Goal: Information Seeking & Learning: Learn about a topic

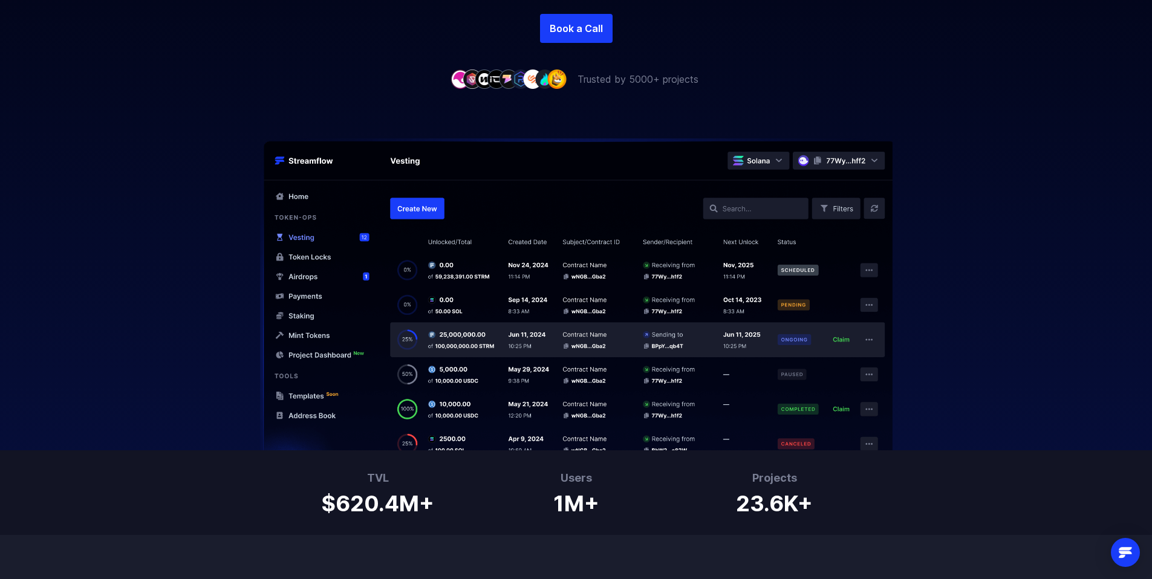
scroll to position [3, 0]
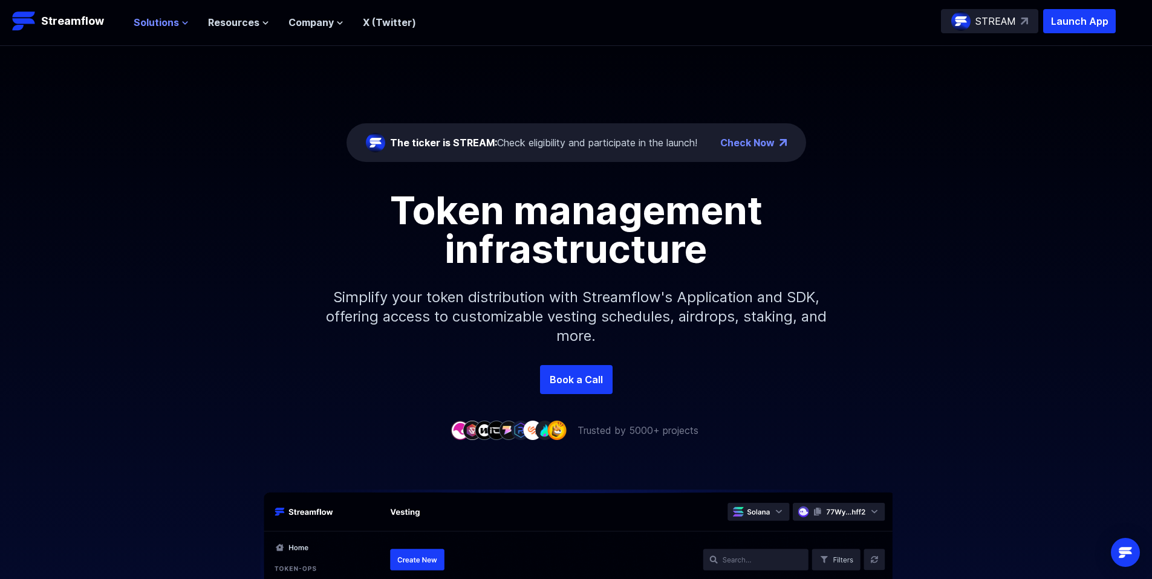
click at [163, 18] on span "Solutions" at bounding box center [156, 22] width 45 height 15
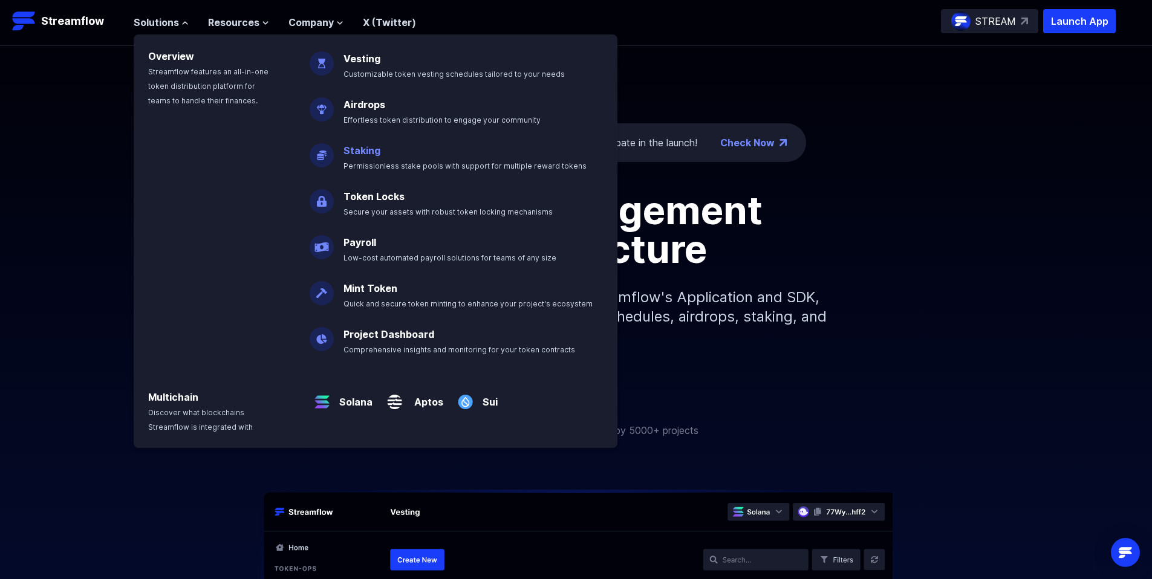
click at [421, 160] on p "Staking Permissionless stake pools with support for multiple reward tokens" at bounding box center [473, 153] width 274 height 39
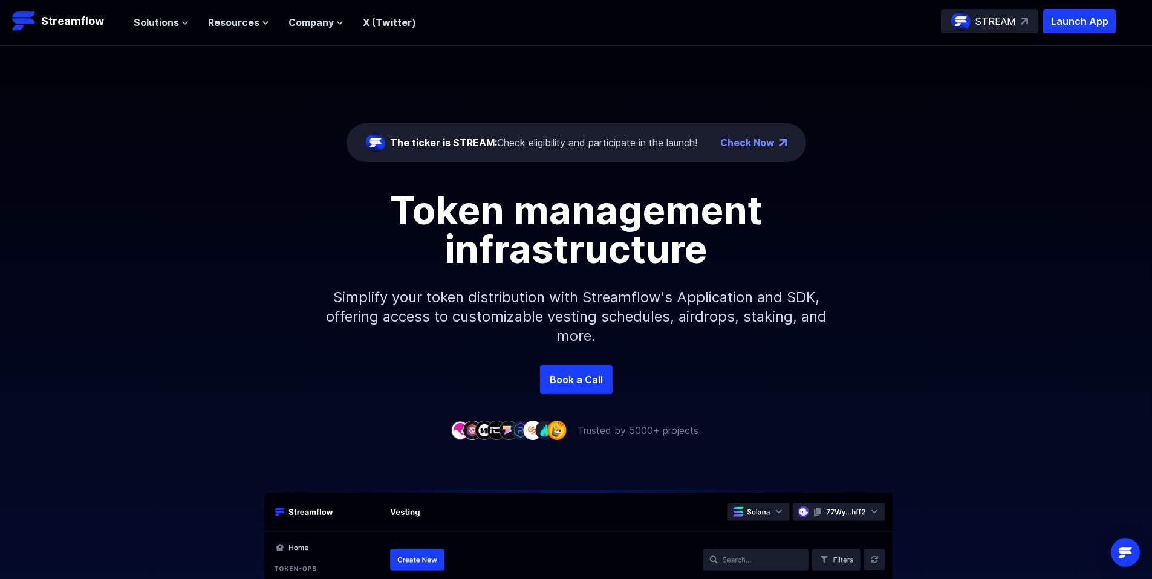
click at [146, 13] on nav "Solutions Overview Streamflow features an all-in-one token distribution platfor…" at bounding box center [275, 21] width 282 height 16
click at [149, 18] on span "Solutions" at bounding box center [156, 22] width 45 height 15
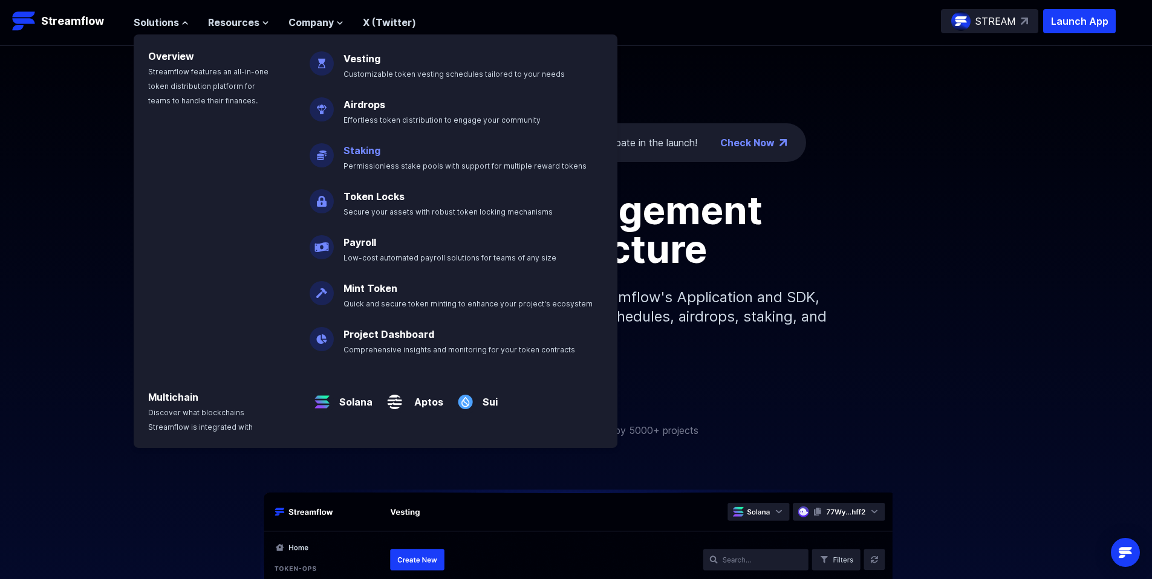
click at [359, 151] on link "Staking" at bounding box center [361, 150] width 37 height 12
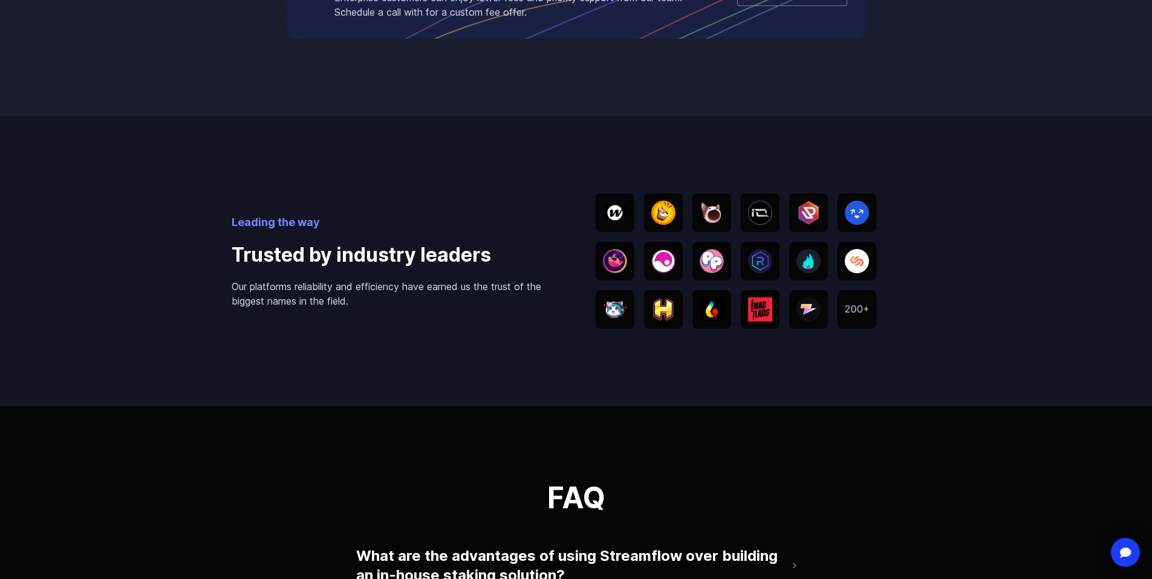
scroll to position [2225, 0]
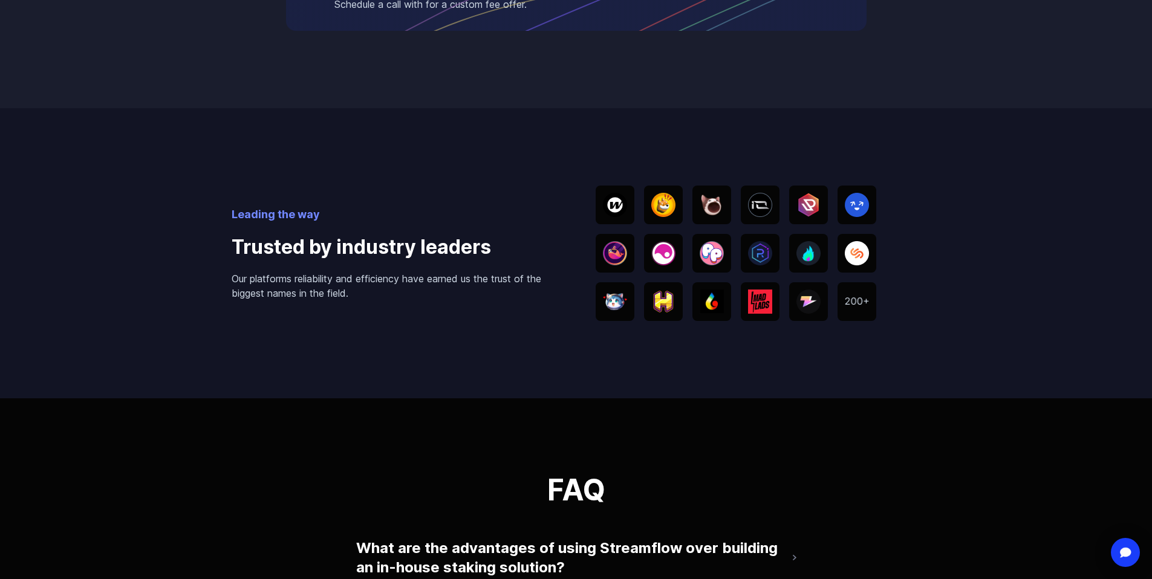
click at [663, 206] on img at bounding box center [663, 205] width 24 height 24
click at [666, 206] on img at bounding box center [663, 205] width 24 height 24
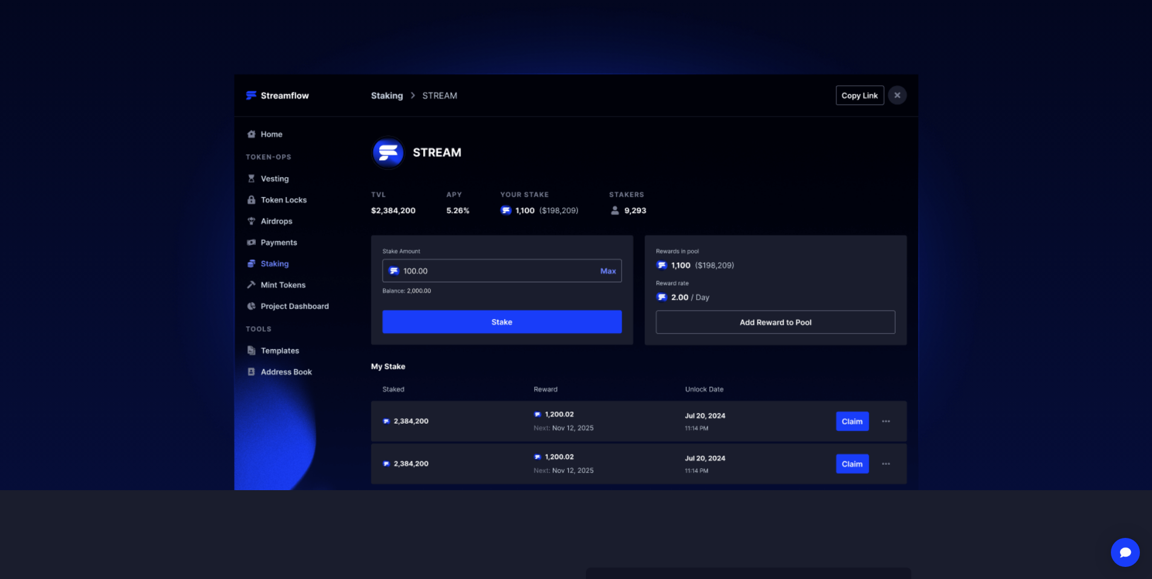
scroll to position [0, 0]
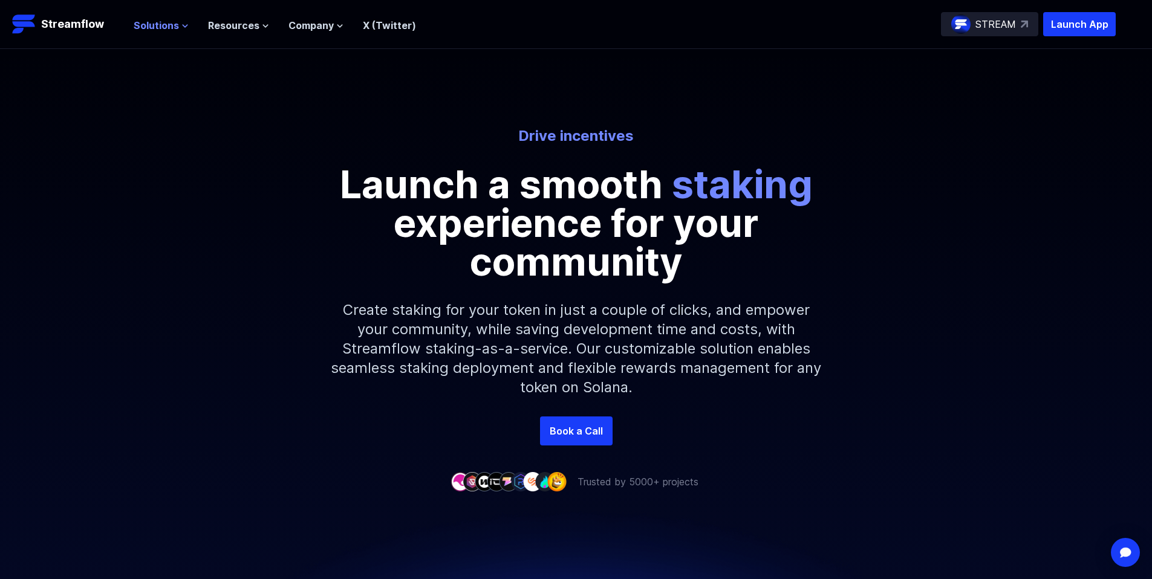
click at [183, 27] on icon at bounding box center [185, 26] width 5 height 2
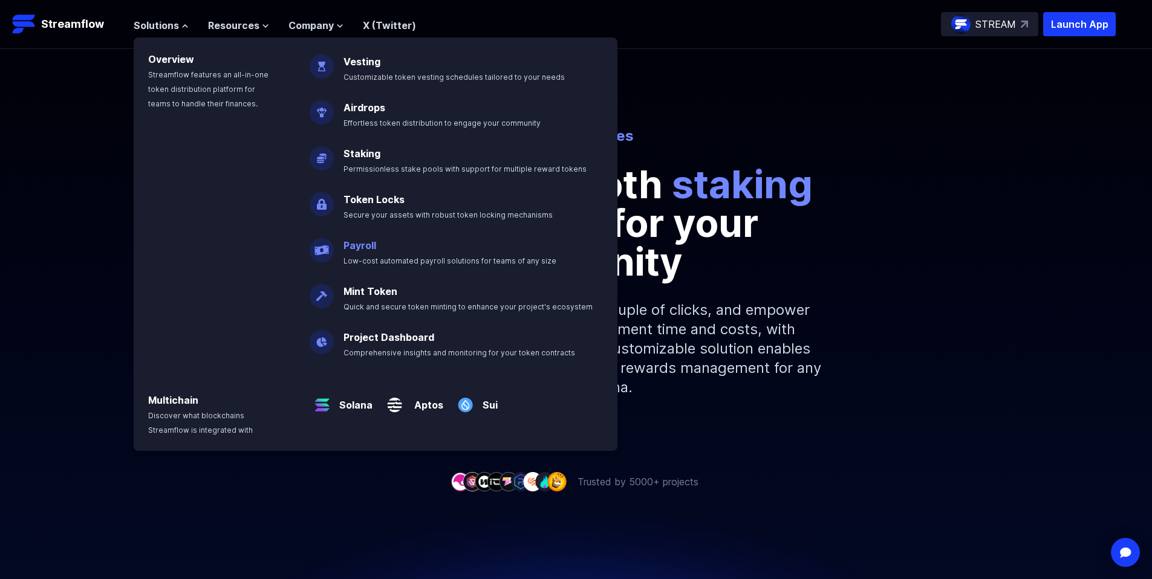
click at [354, 244] on link "Payroll" at bounding box center [359, 245] width 33 height 12
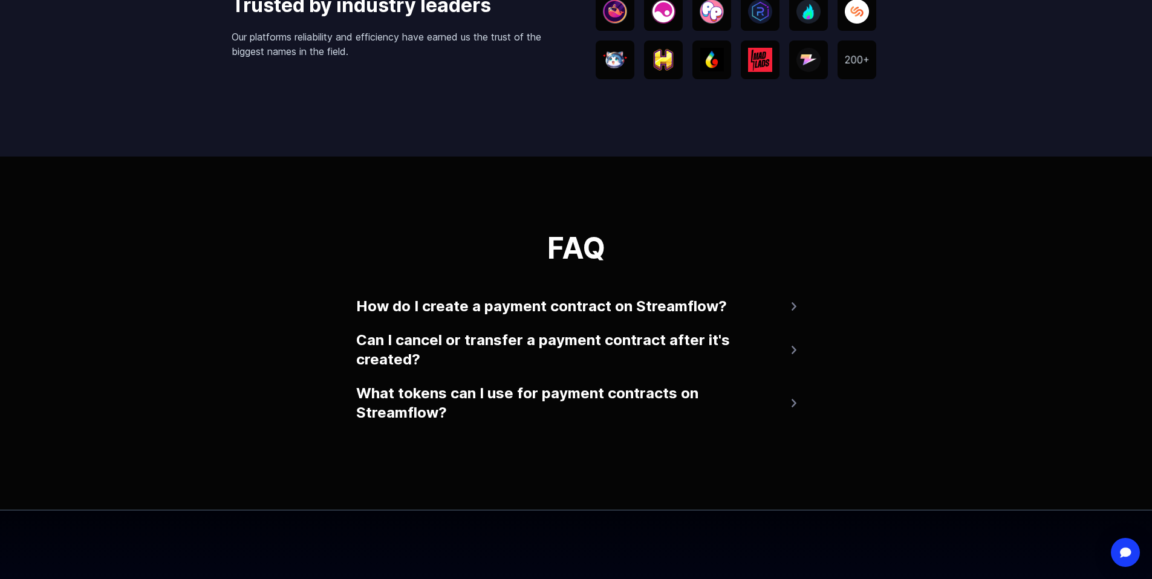
scroll to position [2415, 0]
